Goal: Check status

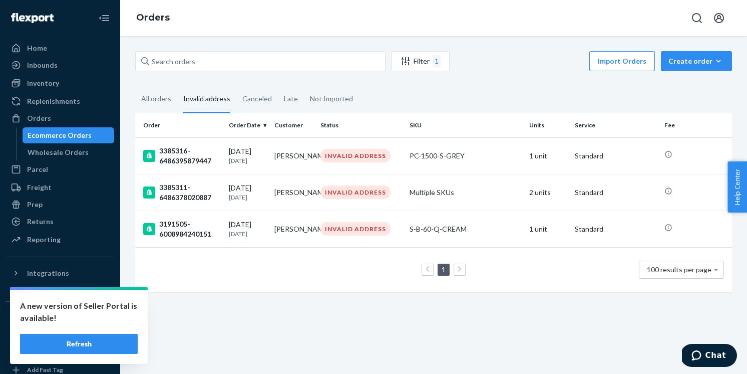
click at [77, 344] on button "Refresh" at bounding box center [79, 344] width 118 height 20
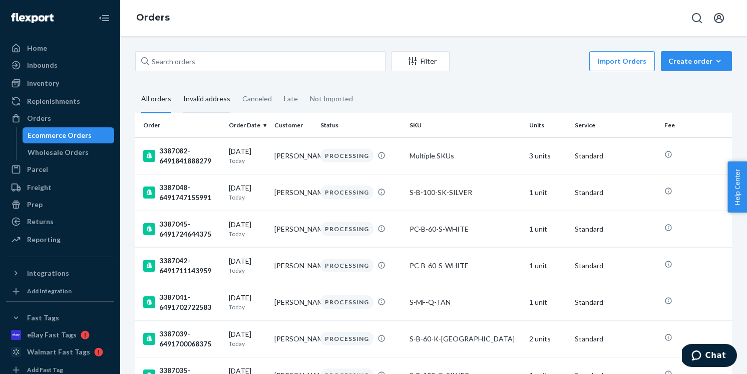
click at [210, 102] on div "Invalid address" at bounding box center [206, 100] width 47 height 28
click at [177, 86] on input "Invalid address" at bounding box center [177, 86] width 0 height 0
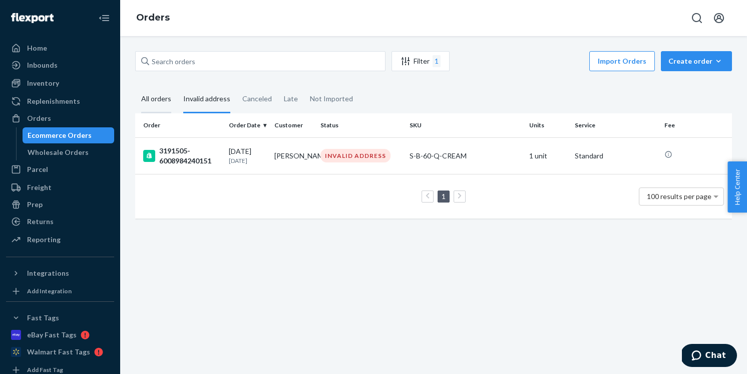
click at [155, 98] on div "All orders" at bounding box center [156, 100] width 30 height 28
click at [135, 86] on input "All orders" at bounding box center [135, 86] width 0 height 0
